Goal: Task Accomplishment & Management: Manage account settings

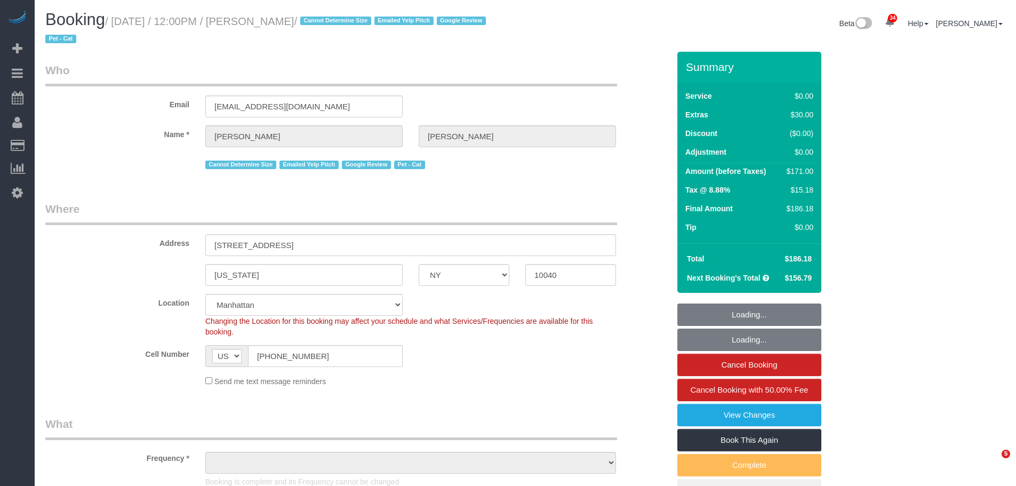
select select "NY"
select select "object:845"
select select "string:stripe-pm_1QuRgR4VGloSiKo7ytunWo7w"
select select "spot1"
select select "number:59"
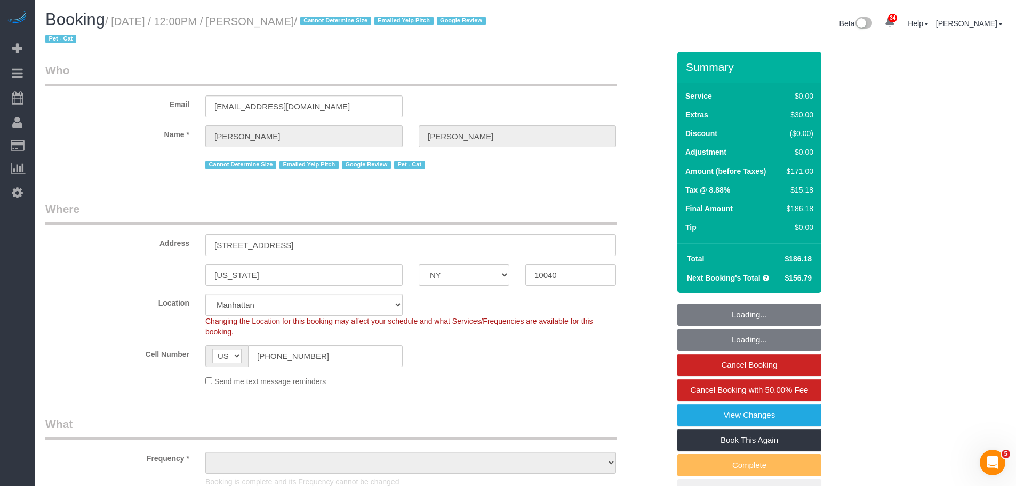
select select "number:73"
select select "number:15"
select select "number:5"
select select "object:1488"
select select "1"
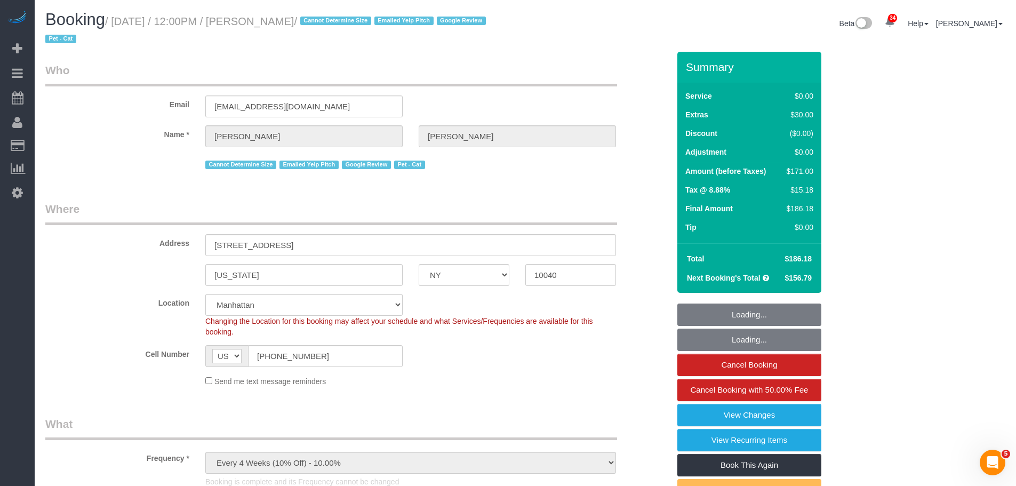
select select "1"
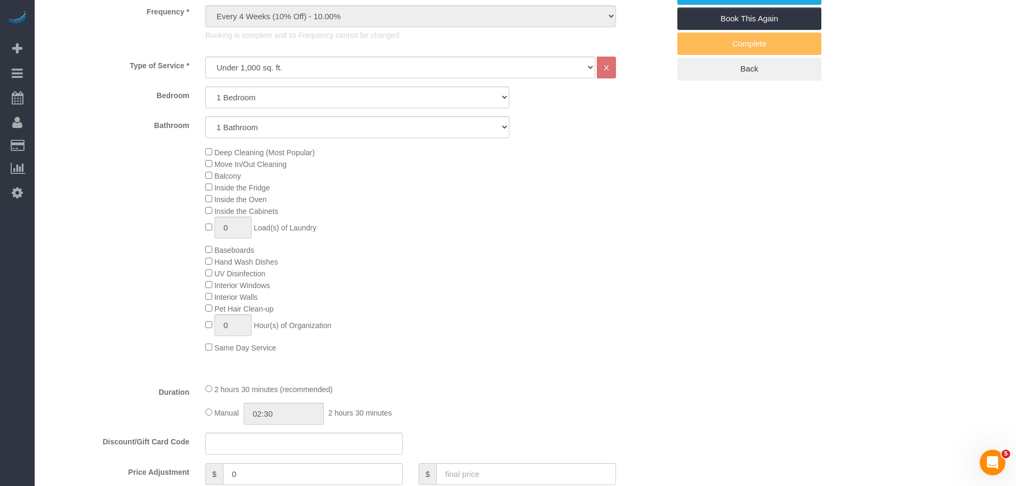
scroll to position [693, 0]
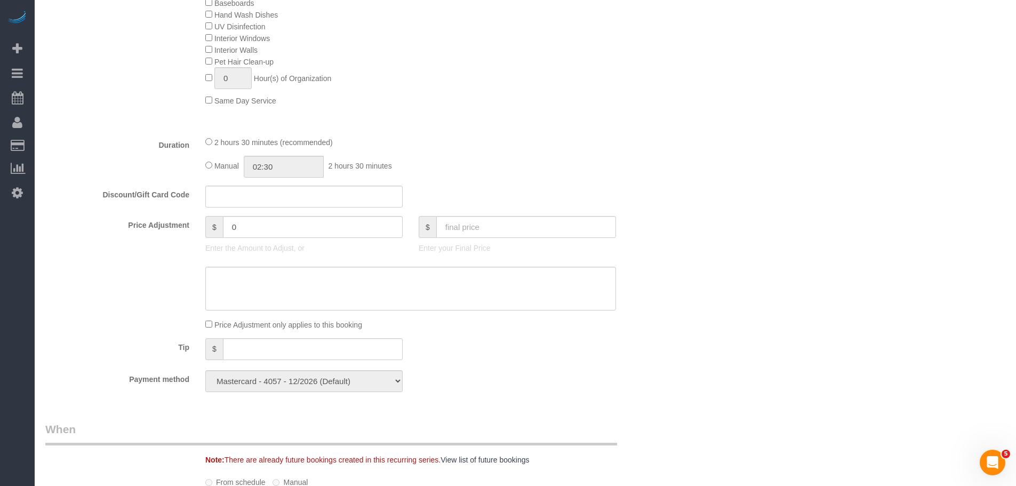
drag, startPoint x: 686, startPoint y: 178, endPoint x: 797, endPoint y: 177, distance: 110.4
click at [686, 178] on div "Who Email lengelcj@gmail.com Name * Carolyn Lengel Cannot Determine Size Emaile…" at bounding box center [525, 286] width 960 height 1856
drag, startPoint x: 752, startPoint y: 86, endPoint x: 1021, endPoint y: 52, distance: 270.4
click at [754, 85] on div "Who Email lengelcj@gmail.com Name * Carolyn Lengel Cannot Determine Size Emaile…" at bounding box center [525, 286] width 960 height 1856
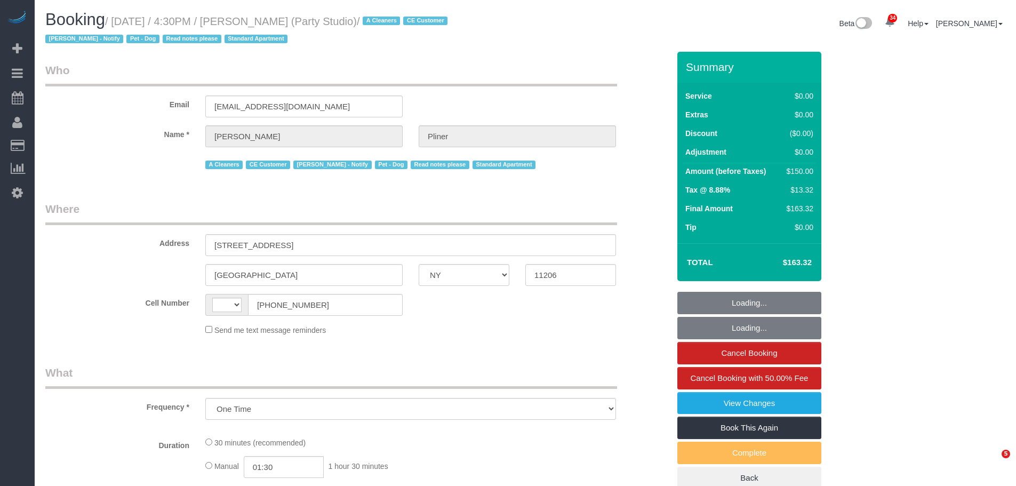
select select "NY"
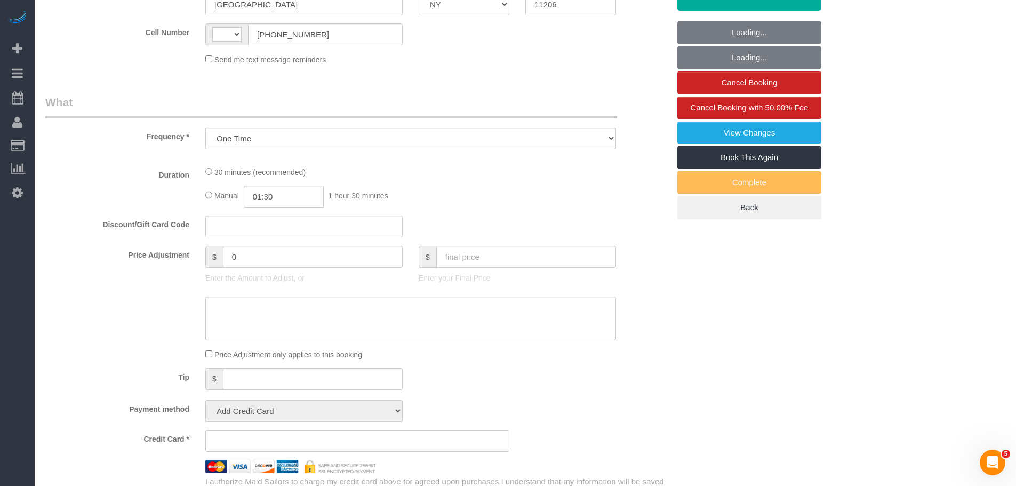
select select "string:stripe-pm_1QwlgU4VGloSiKo7oE5apDPW"
select select "number:61"
select select "number:79"
select select "number:13"
select select "number:5"
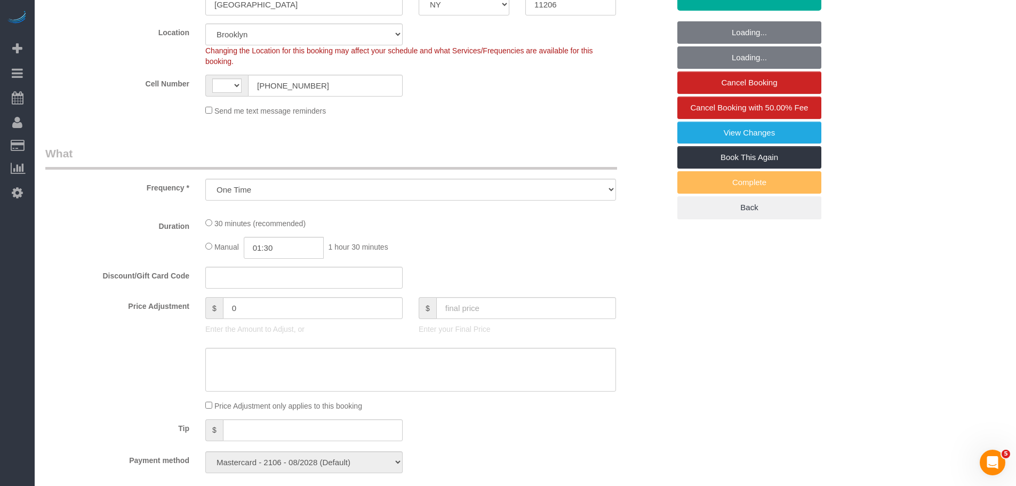
scroll to position [373, 0]
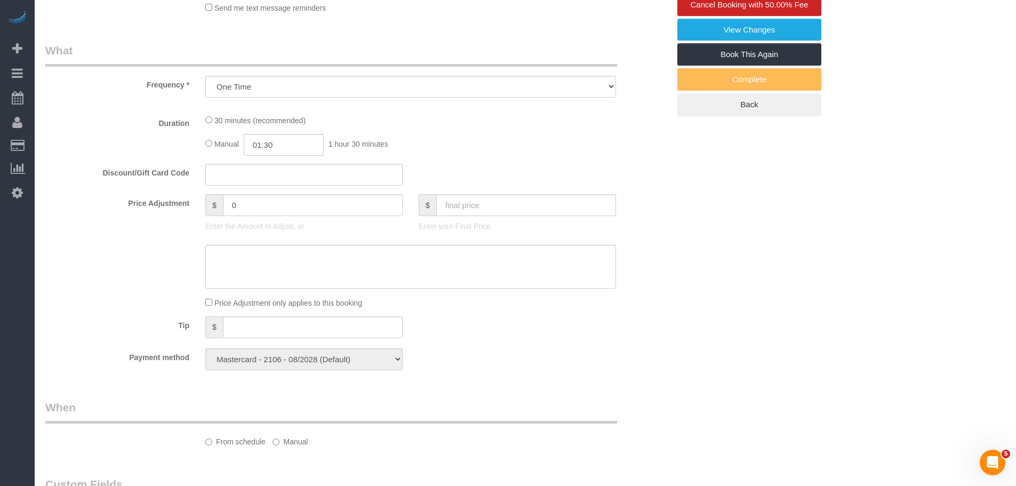
select select "object:990"
select select "string:[GEOGRAPHIC_DATA]"
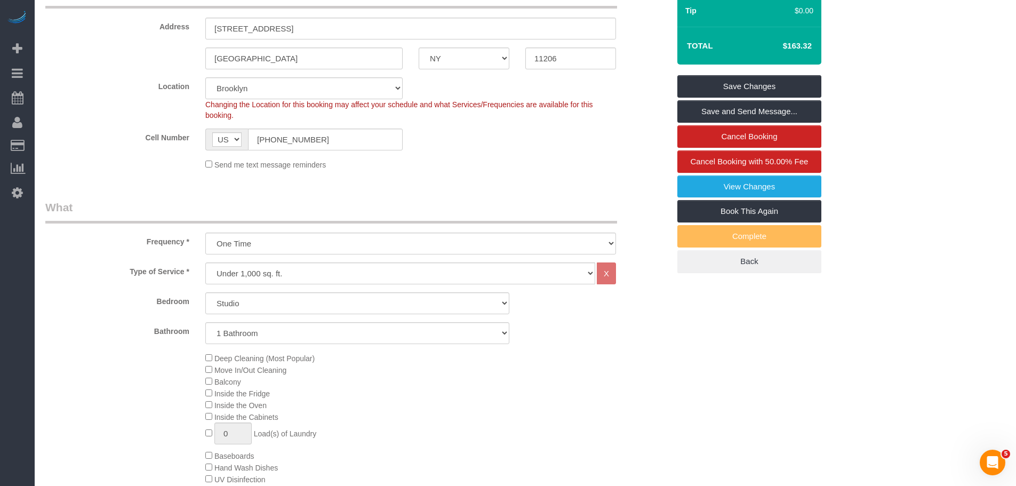
scroll to position [213, 0]
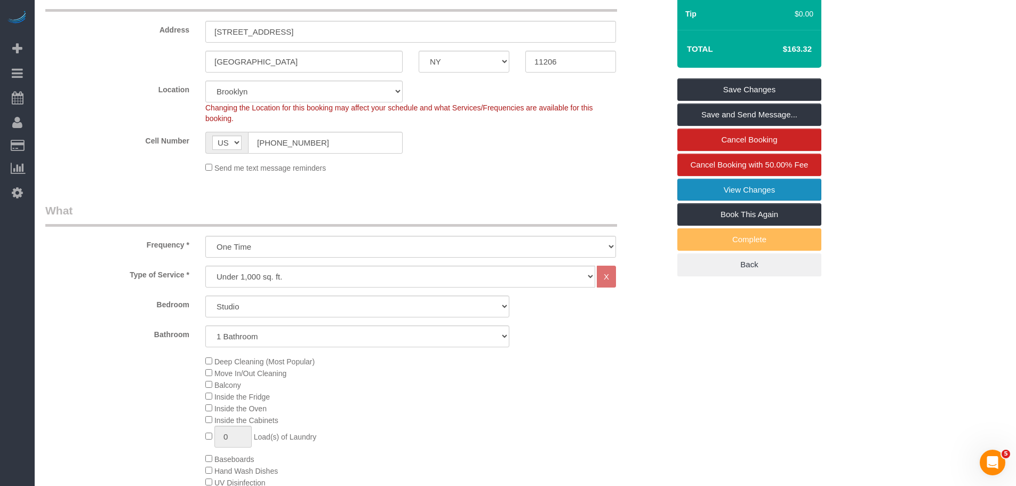
click at [752, 187] on link "View Changes" at bounding box center [749, 190] width 144 height 22
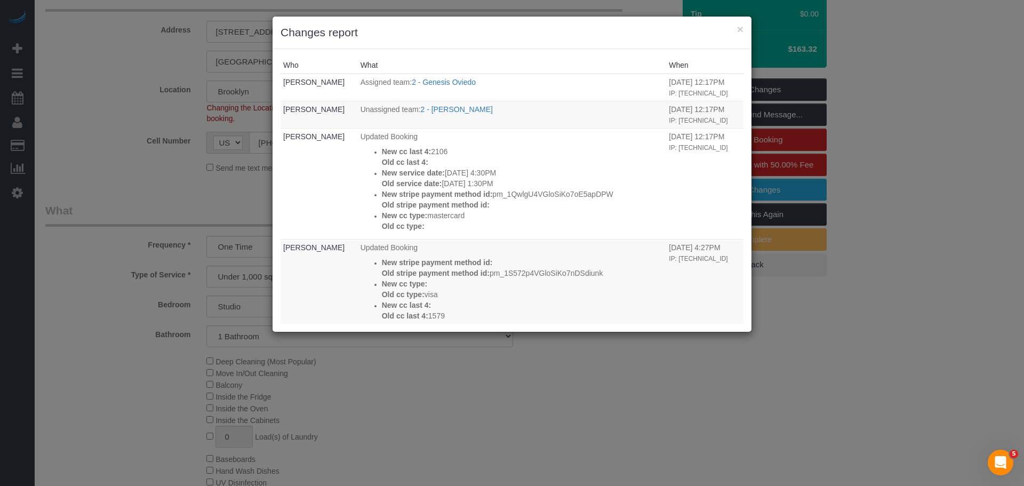
click at [745, 26] on div "× Changes report" at bounding box center [512, 33] width 479 height 33
click at [739, 29] on button "×" at bounding box center [740, 28] width 6 height 11
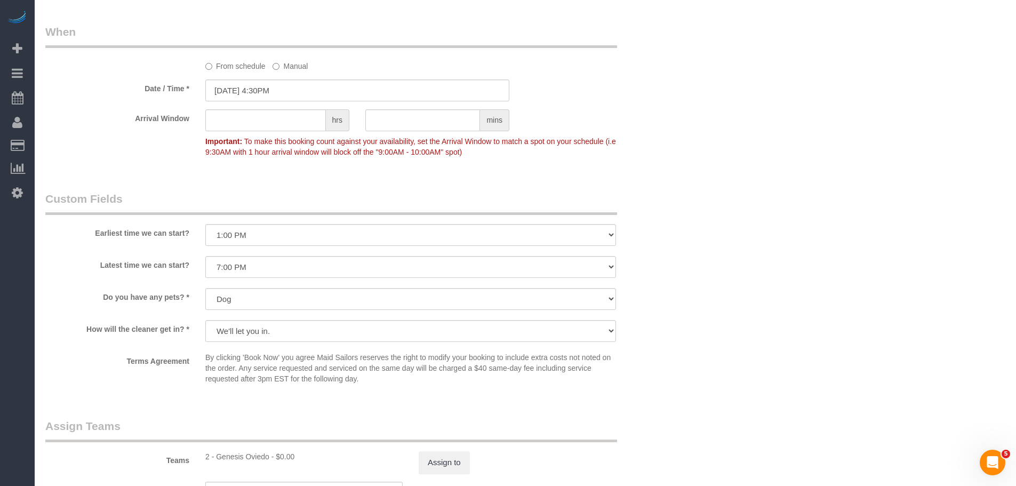
scroll to position [747, 0]
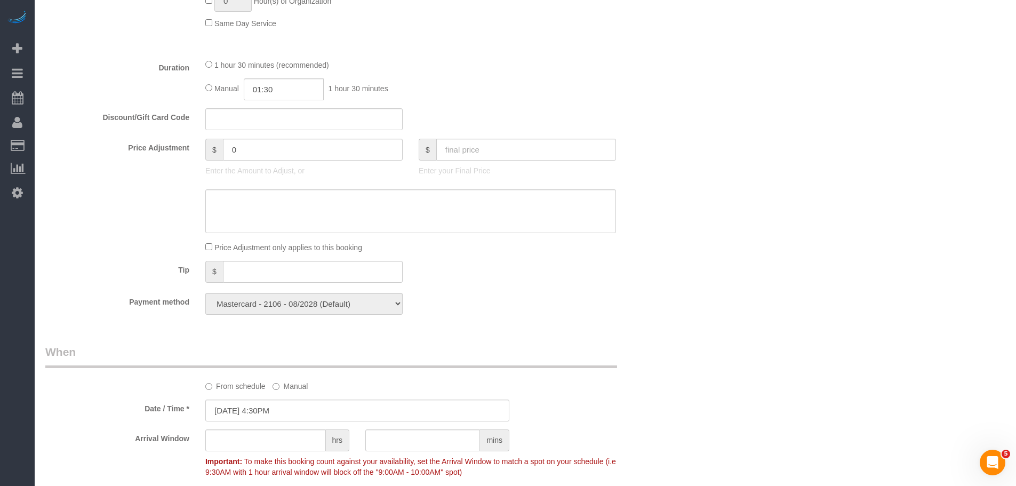
click at [660, 99] on div "Duration 1 hour 30 minutes (recommended) Manual 01:30 1 hour 30 minutes" at bounding box center [357, 80] width 640 height 42
